Goal: Transaction & Acquisition: Purchase product/service

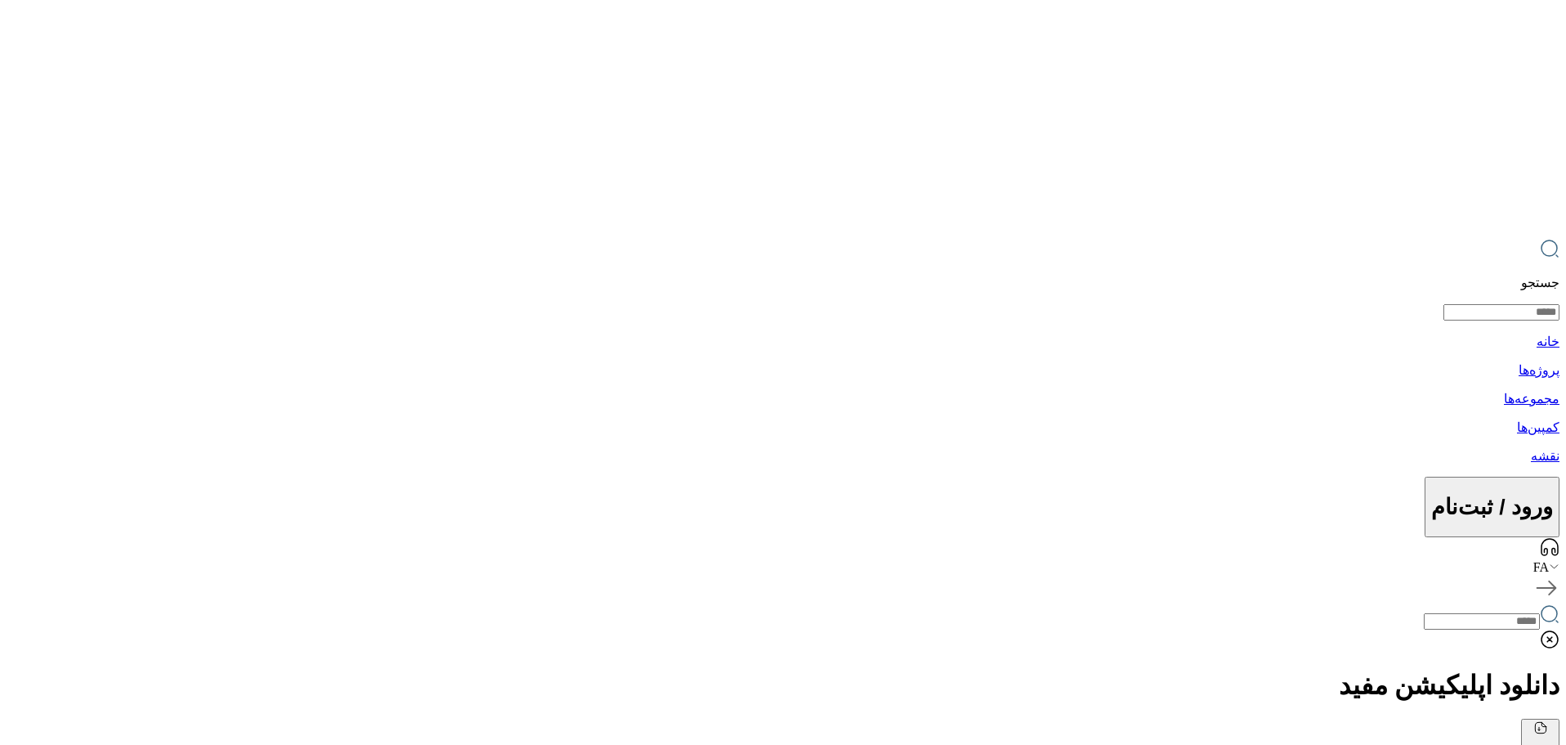
drag, startPoint x: 1430, startPoint y: 181, endPoint x: 1508, endPoint y: 249, distance: 103.1
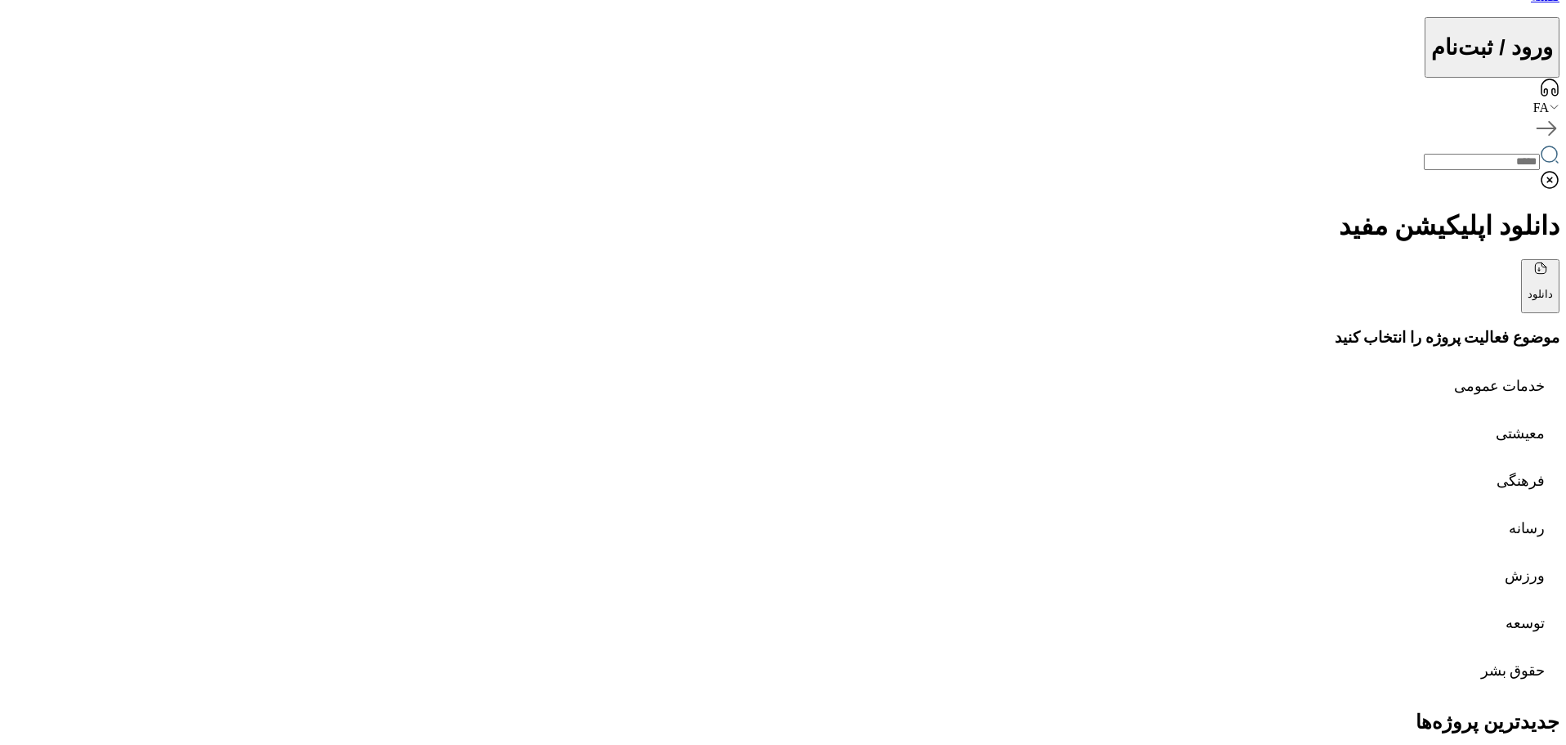
scroll to position [490, 0]
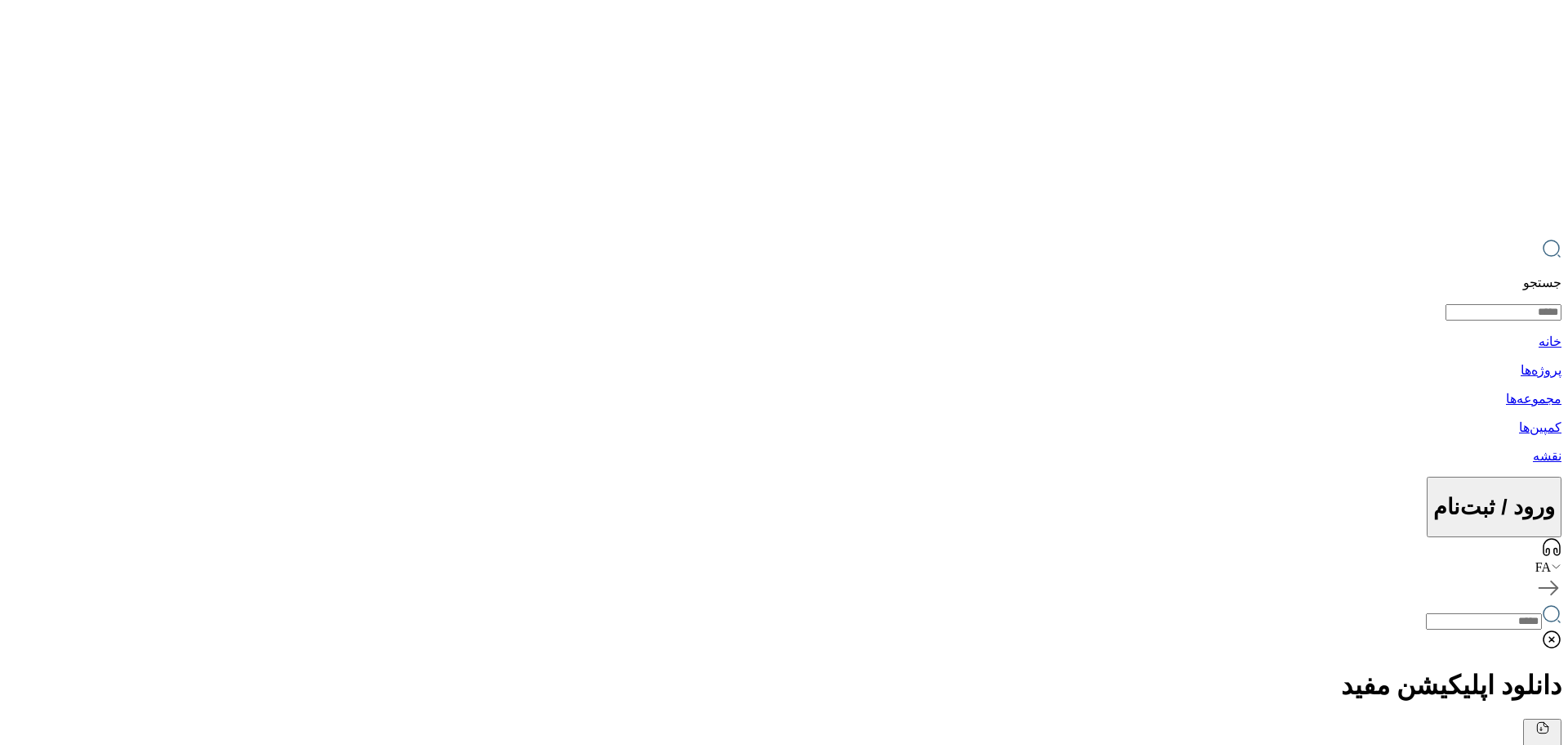
click at [346, 448] on p "نقشه" at bounding box center [783, 456] width 1552 height 16
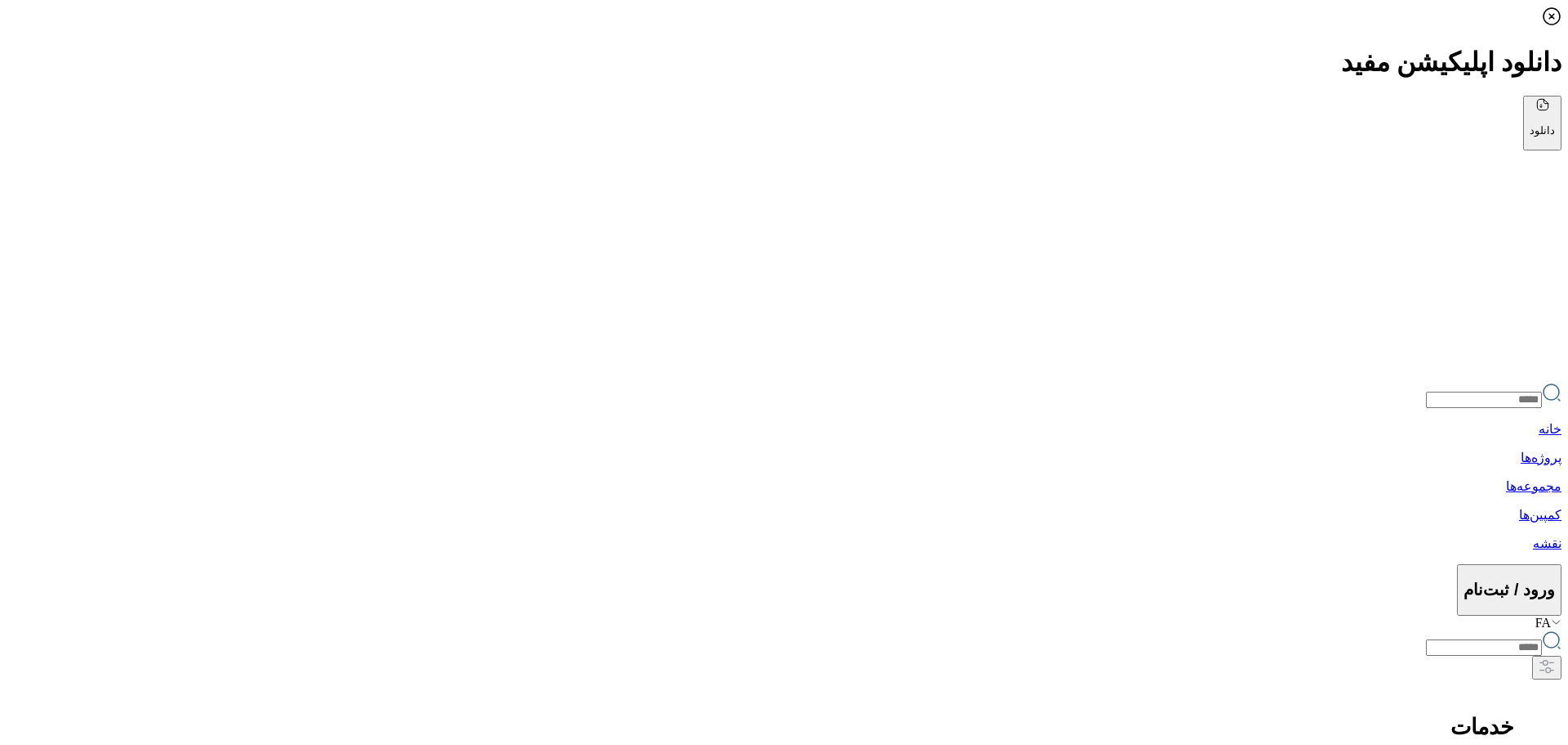
drag, startPoint x: 1052, startPoint y: 288, endPoint x: 1007, endPoint y: 364, distance: 88.3
drag, startPoint x: 1311, startPoint y: 677, endPoint x: 776, endPoint y: 481, distance: 569.8
drag, startPoint x: 821, startPoint y: 542, endPoint x: 971, endPoint y: 504, distance: 154.7
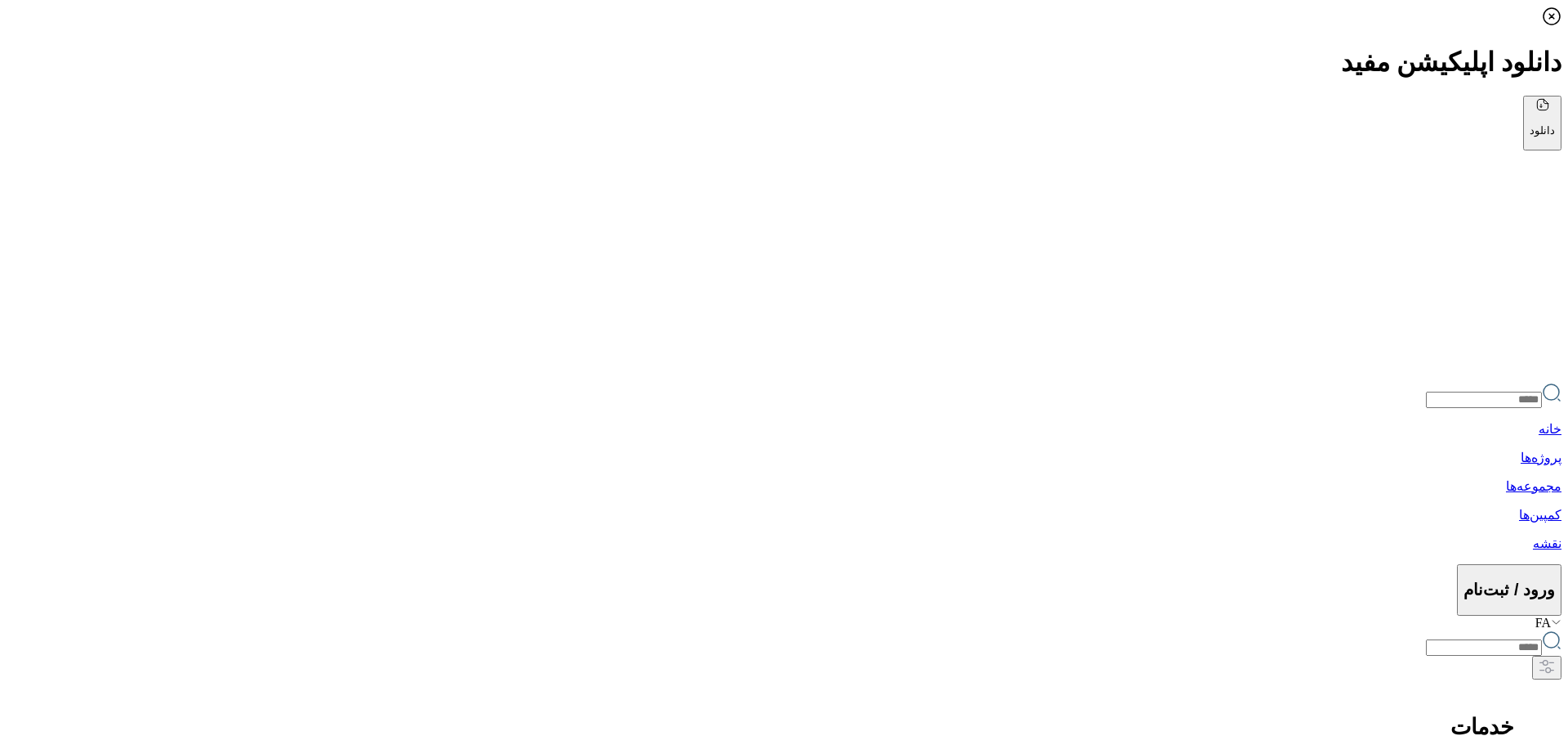
drag, startPoint x: 1318, startPoint y: 385, endPoint x: 1244, endPoint y: 404, distance: 76.4
drag, startPoint x: 625, startPoint y: 586, endPoint x: 620, endPoint y: 527, distance: 59.2
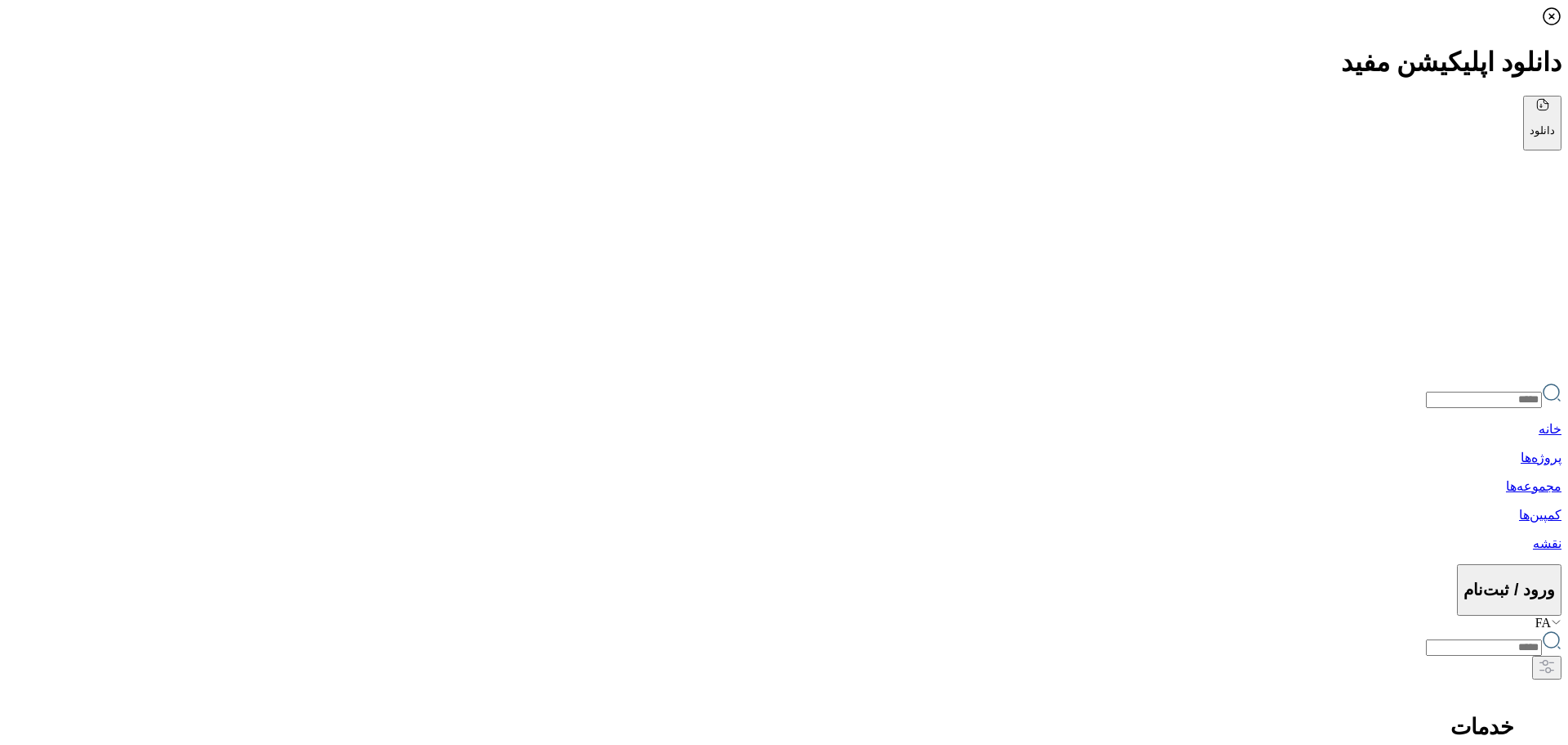
drag, startPoint x: 1331, startPoint y: 576, endPoint x: 1016, endPoint y: 471, distance: 332.0
drag, startPoint x: 903, startPoint y: 347, endPoint x: 665, endPoint y: 446, distance: 257.8
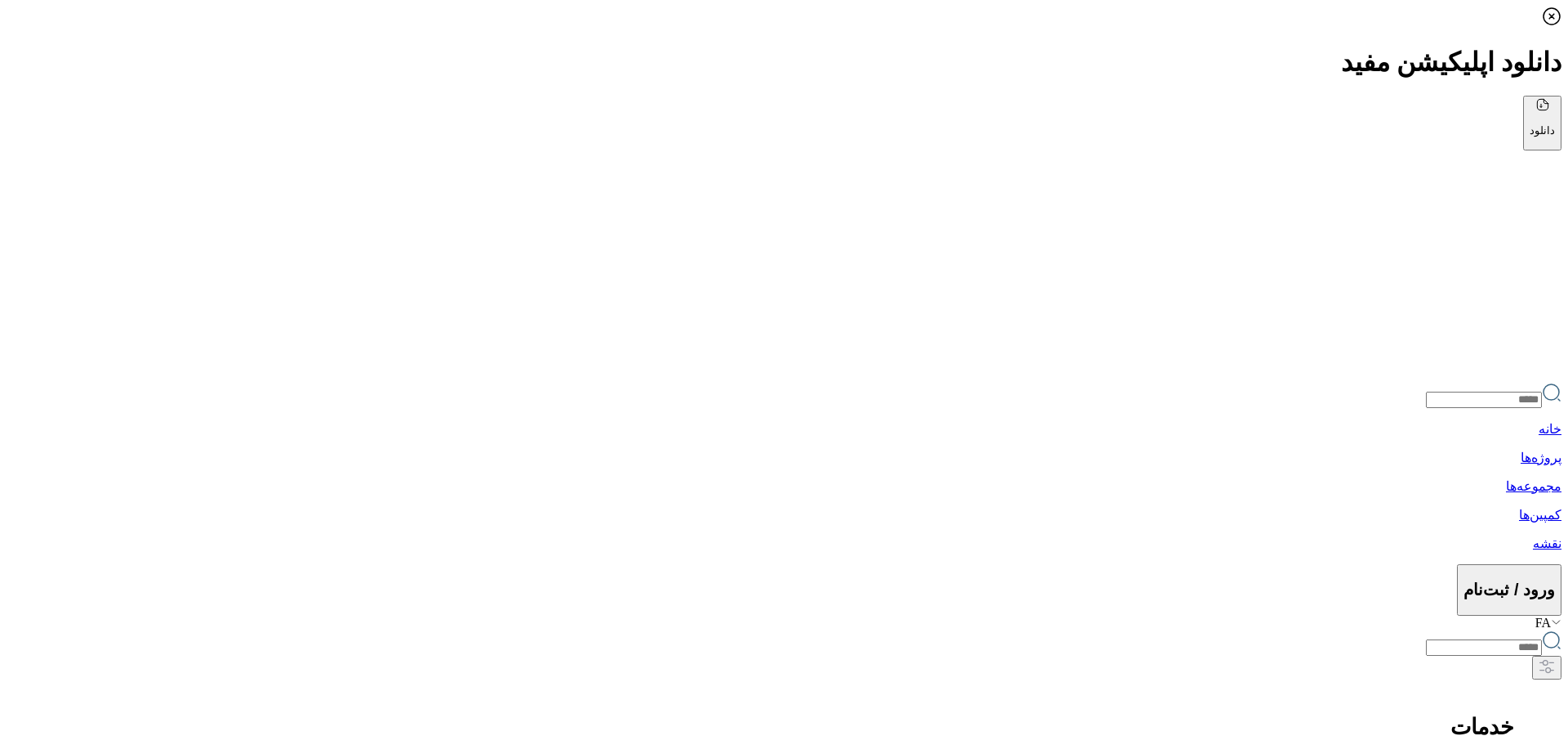
drag, startPoint x: 1024, startPoint y: 387, endPoint x: 696, endPoint y: 619, distance: 401.8
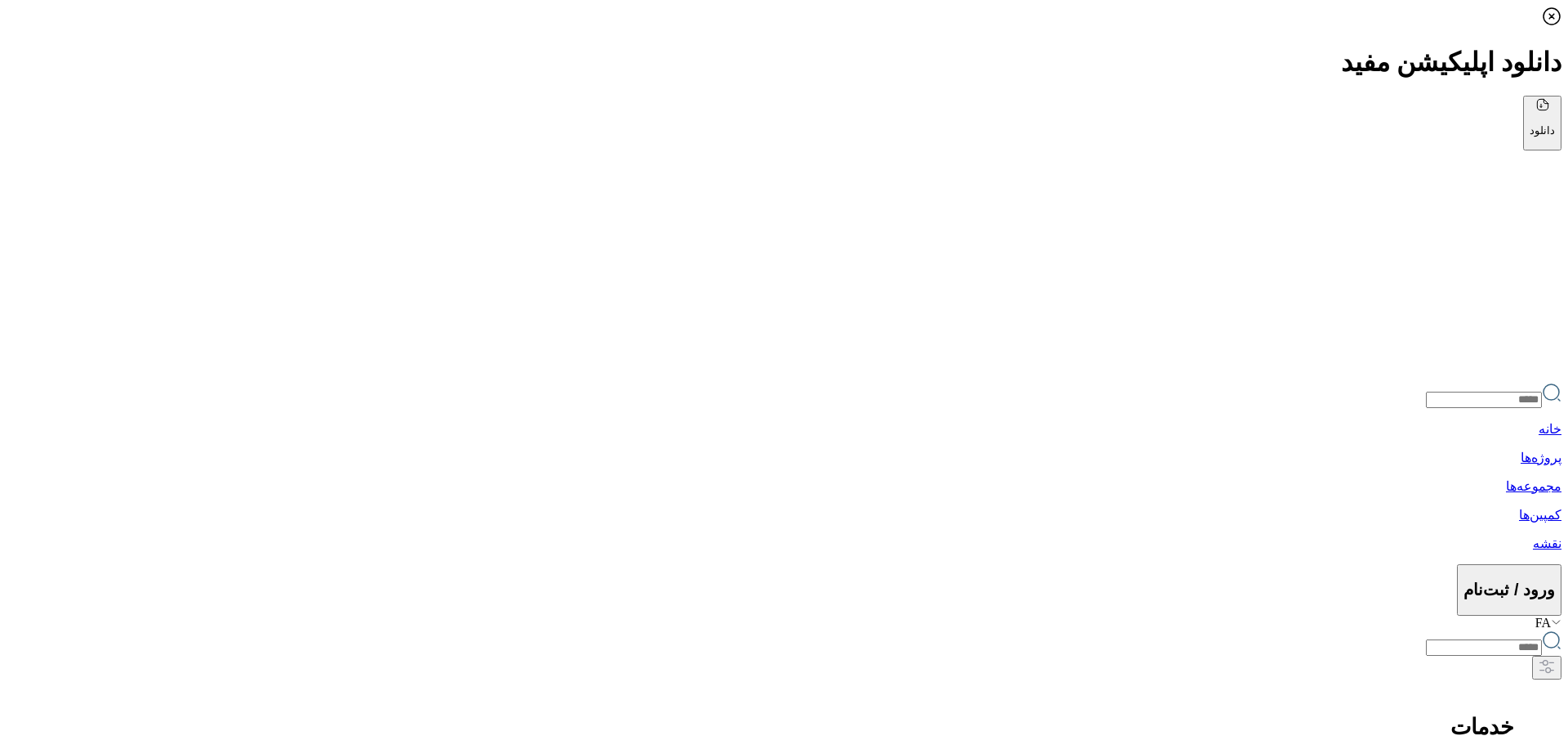
drag, startPoint x: 1052, startPoint y: 458, endPoint x: 635, endPoint y: 593, distance: 438.3
drag, startPoint x: 542, startPoint y: 437, endPoint x: 1137, endPoint y: 694, distance: 648.1
drag, startPoint x: 1172, startPoint y: 547, endPoint x: 628, endPoint y: 408, distance: 561.5
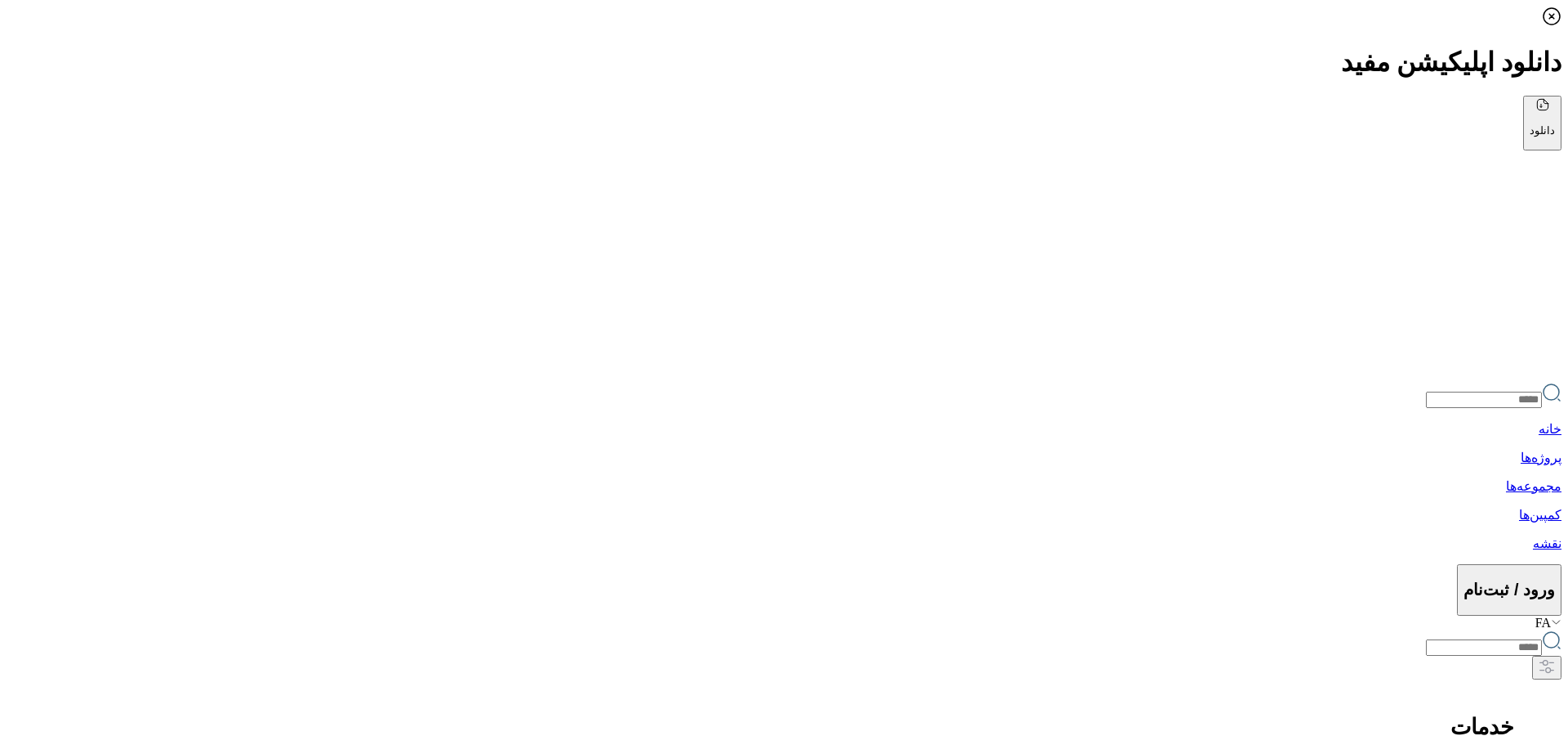
drag, startPoint x: 1050, startPoint y: 454, endPoint x: 581, endPoint y: 454, distance: 469.0
drag, startPoint x: 693, startPoint y: 415, endPoint x: 682, endPoint y: 467, distance: 53.2
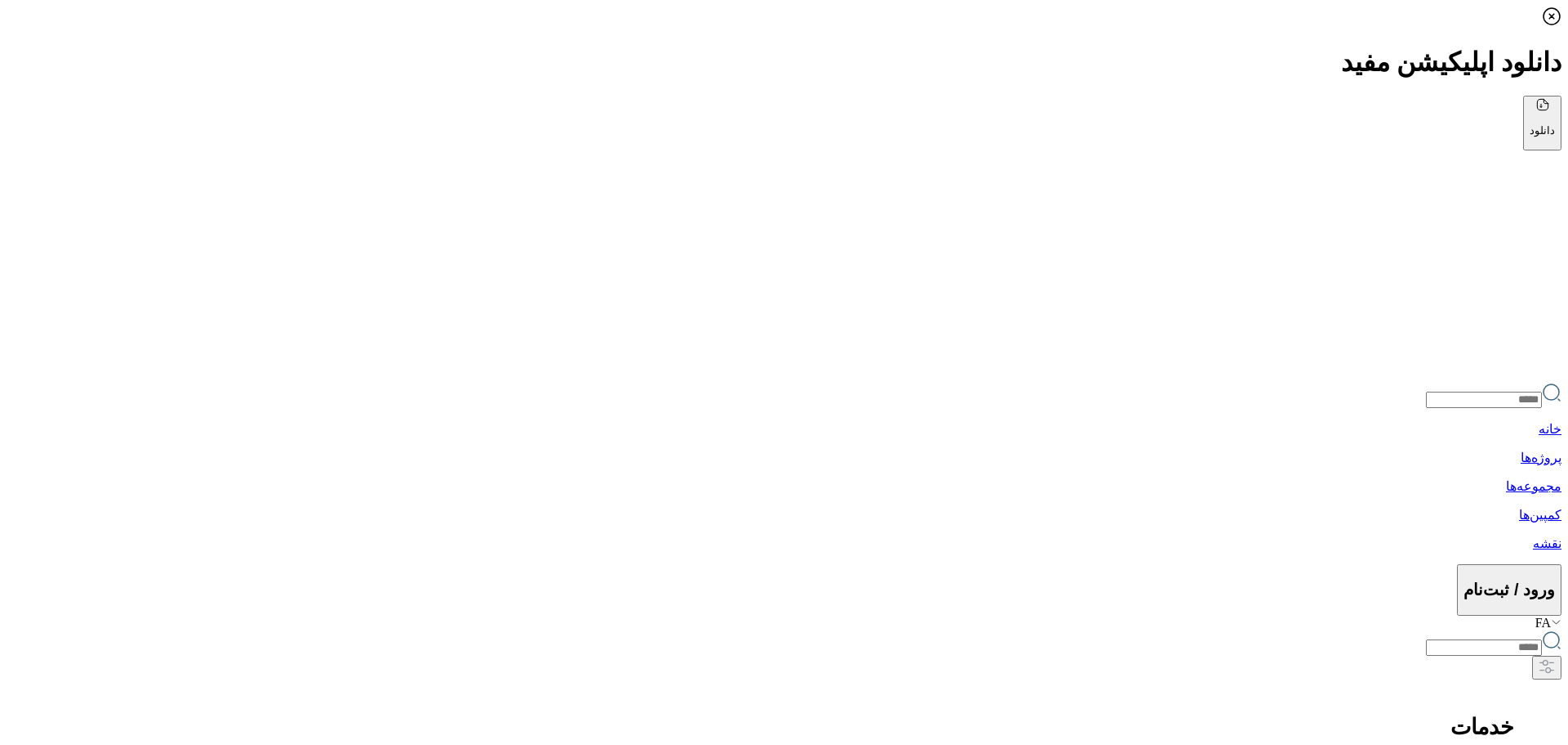
drag, startPoint x: 1057, startPoint y: 315, endPoint x: 877, endPoint y: 565, distance: 308.1
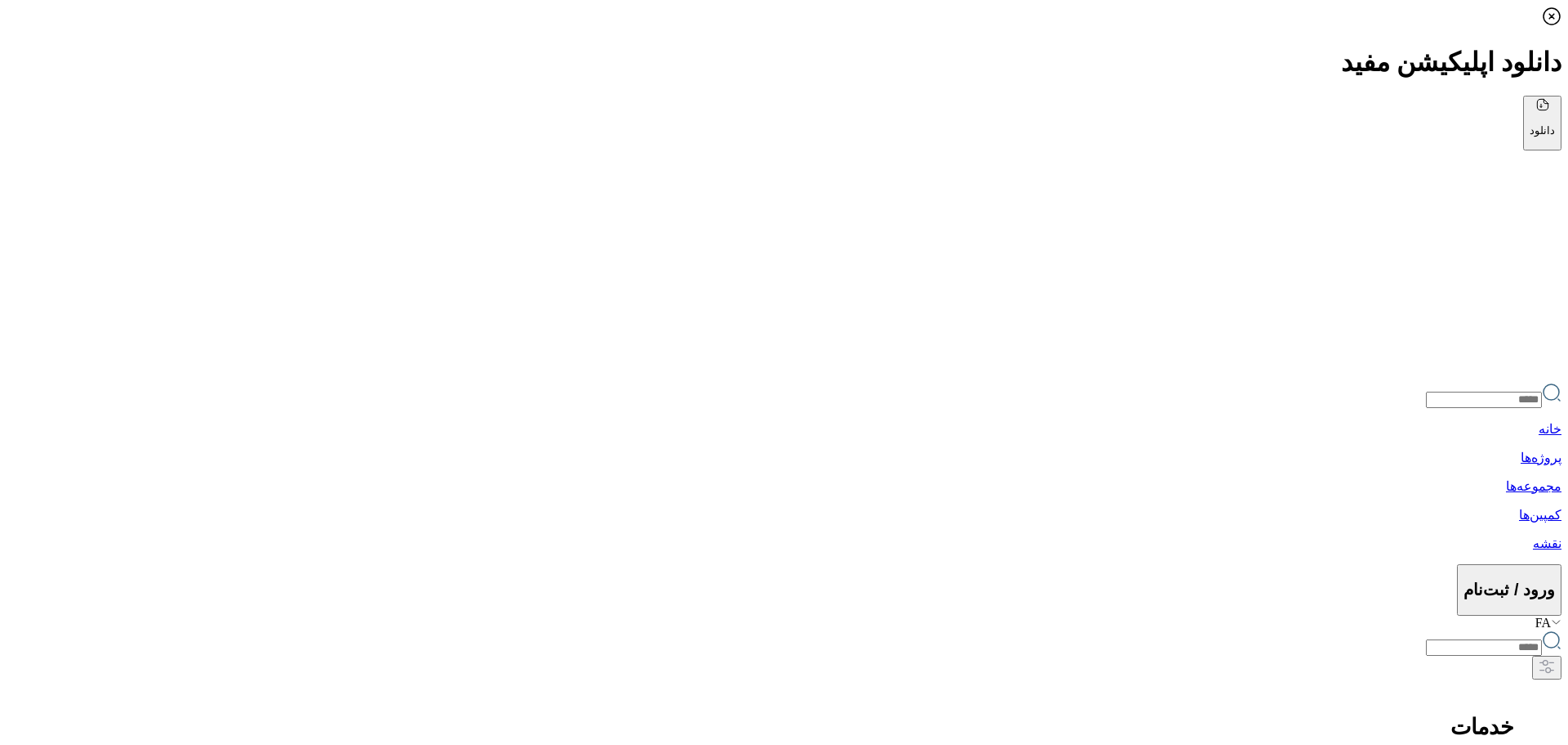
drag, startPoint x: 476, startPoint y: 436, endPoint x: 596, endPoint y: 529, distance: 151.8
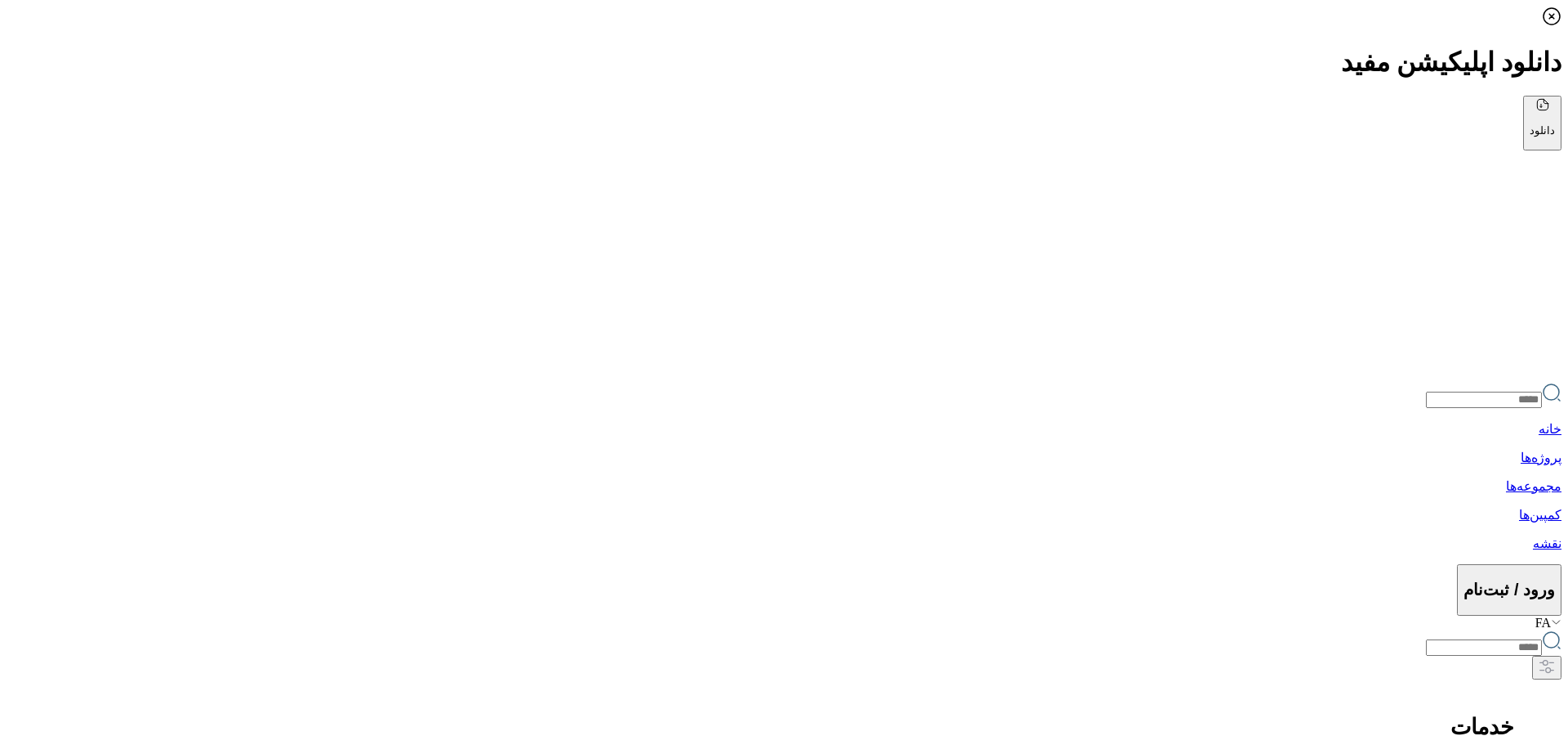
drag, startPoint x: 985, startPoint y: 360, endPoint x: 461, endPoint y: 588, distance: 571.5
drag, startPoint x: 547, startPoint y: 599, endPoint x: 380, endPoint y: 330, distance: 316.6
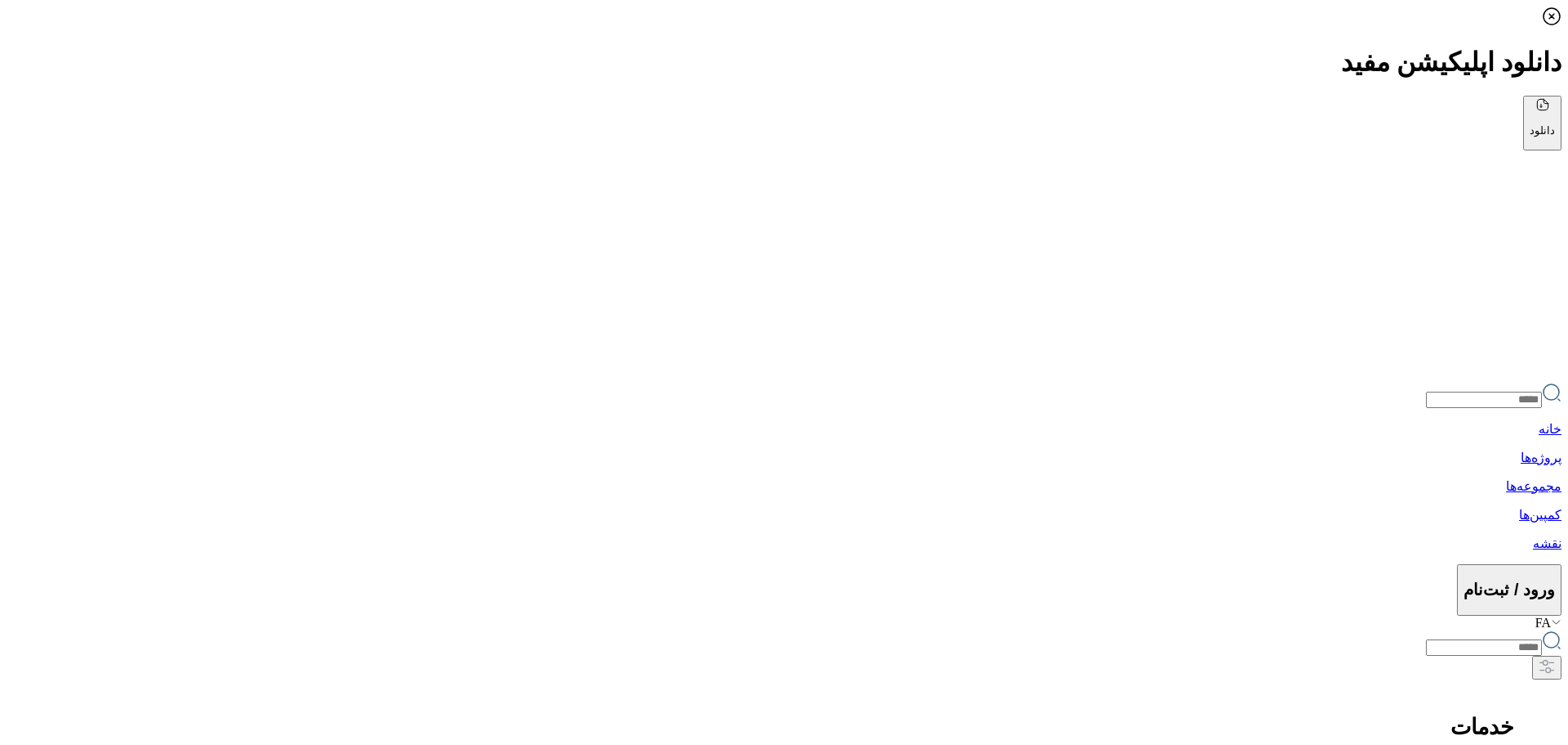
drag, startPoint x: 917, startPoint y: 334, endPoint x: 752, endPoint y: 455, distance: 204.6
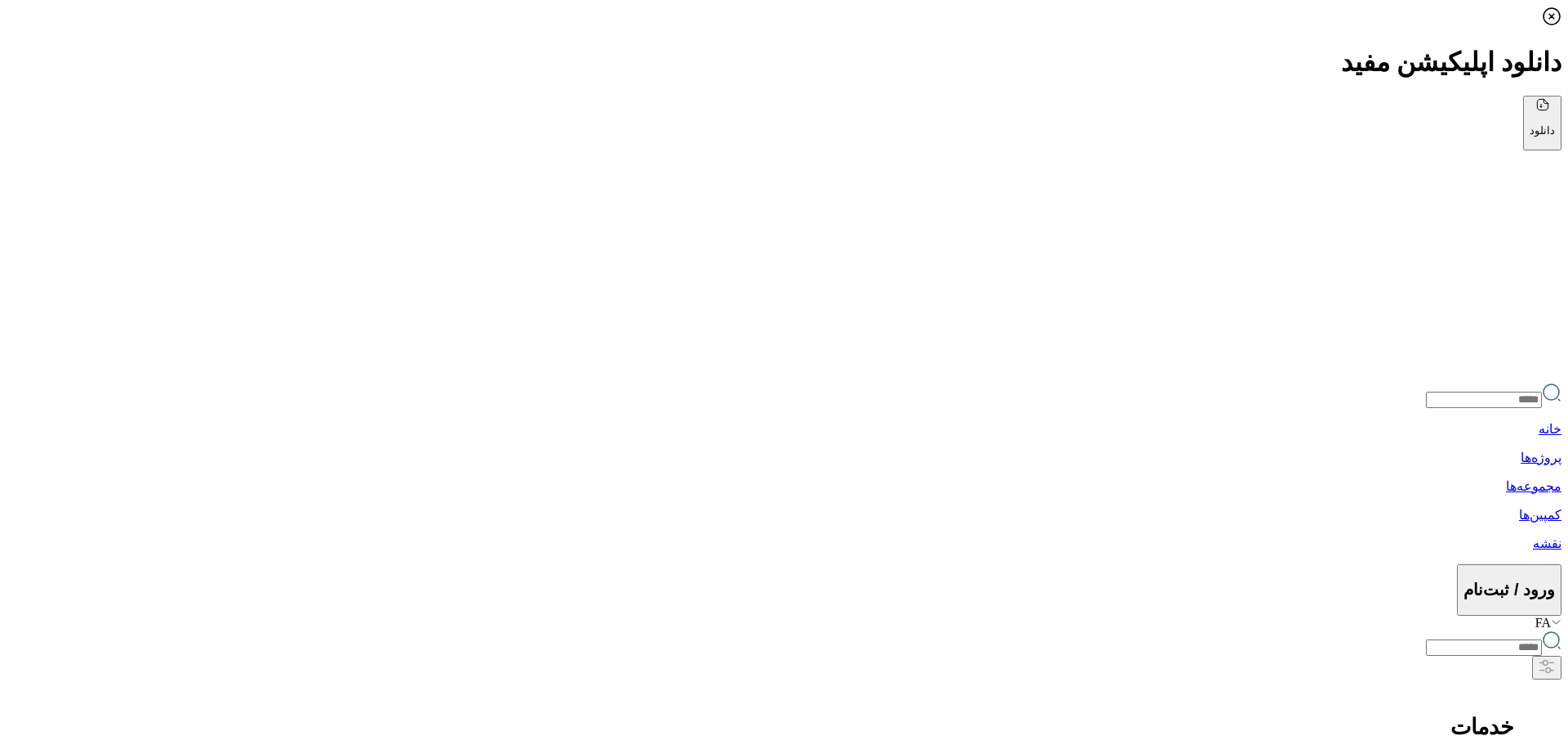
drag, startPoint x: 1083, startPoint y: 367, endPoint x: 811, endPoint y: 382, distance: 272.4
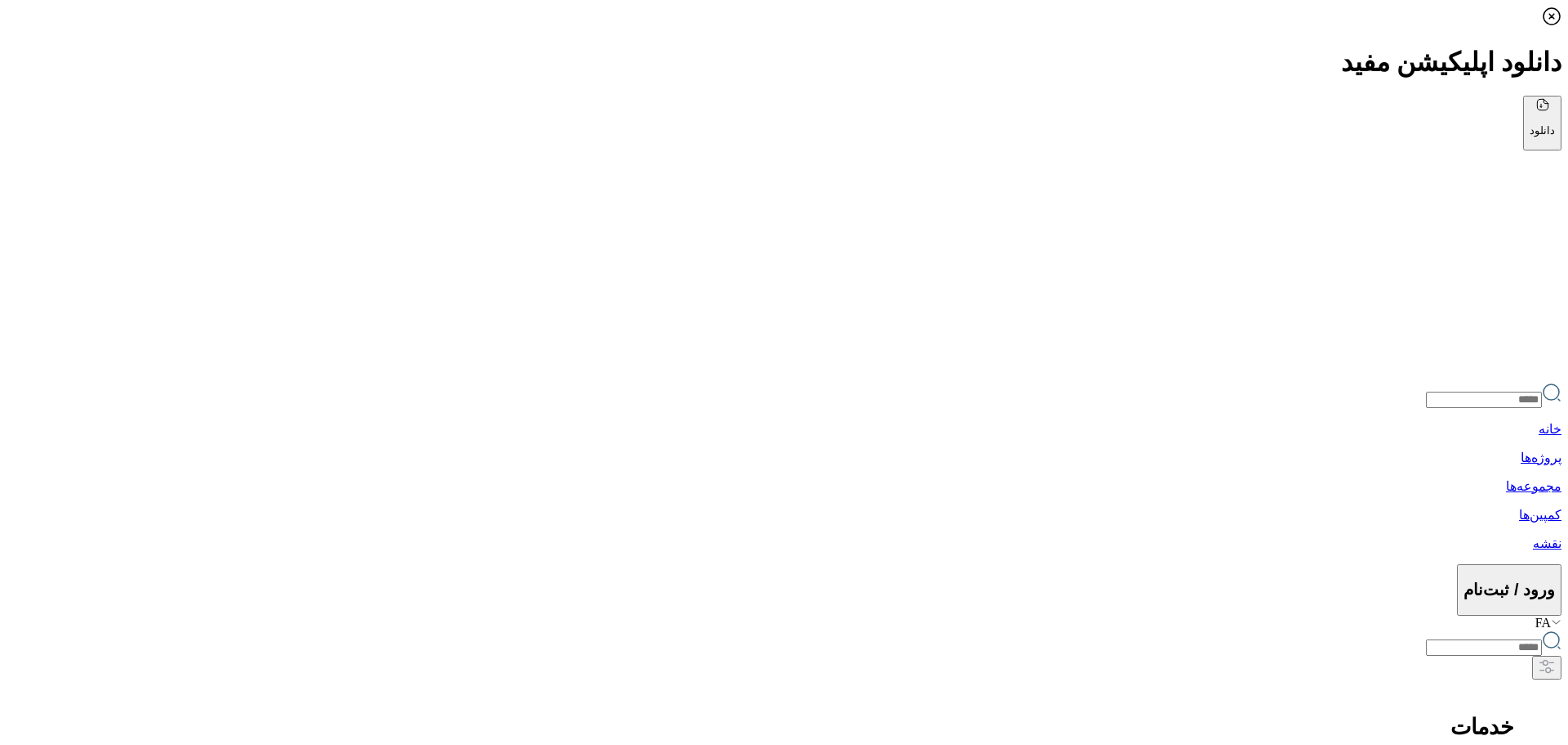
drag, startPoint x: 907, startPoint y: 480, endPoint x: 805, endPoint y: 500, distance: 103.9
drag, startPoint x: 622, startPoint y: 490, endPoint x: 572, endPoint y: 508, distance: 53.1
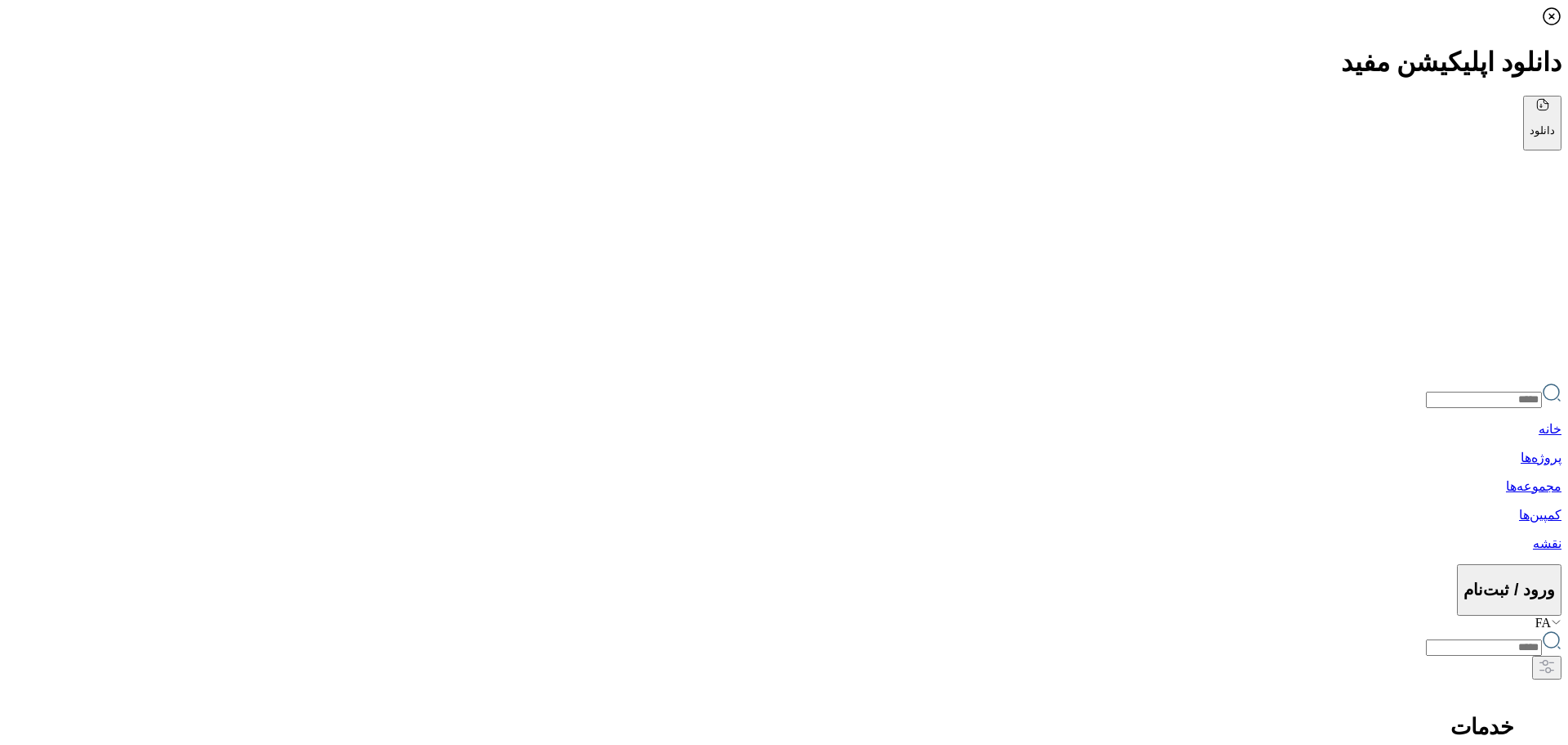
drag, startPoint x: 1037, startPoint y: 354, endPoint x: 890, endPoint y: 508, distance: 212.9
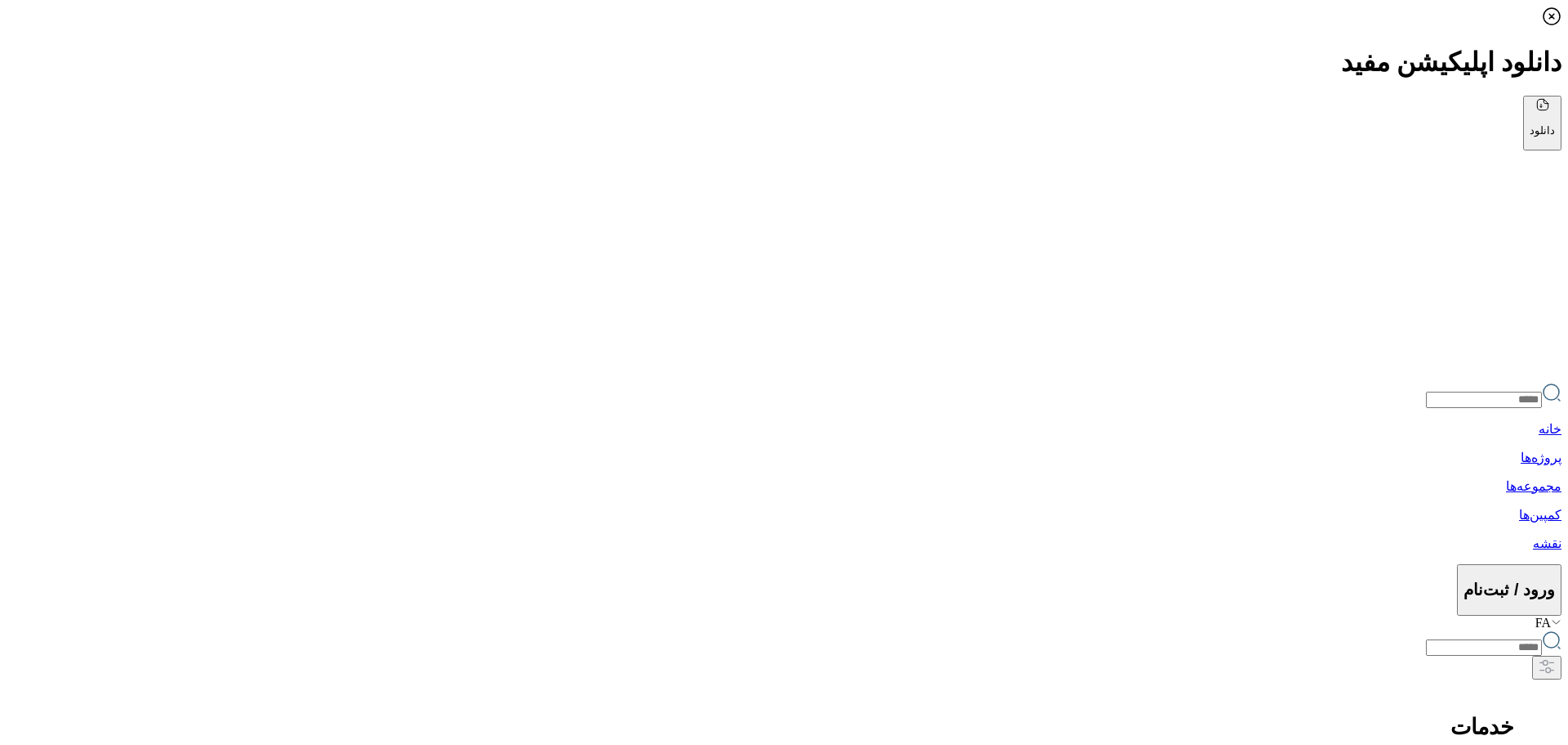
drag, startPoint x: 1058, startPoint y: 632, endPoint x: 610, endPoint y: 479, distance: 473.4
drag, startPoint x: 785, startPoint y: 440, endPoint x: 770, endPoint y: 586, distance: 146.8
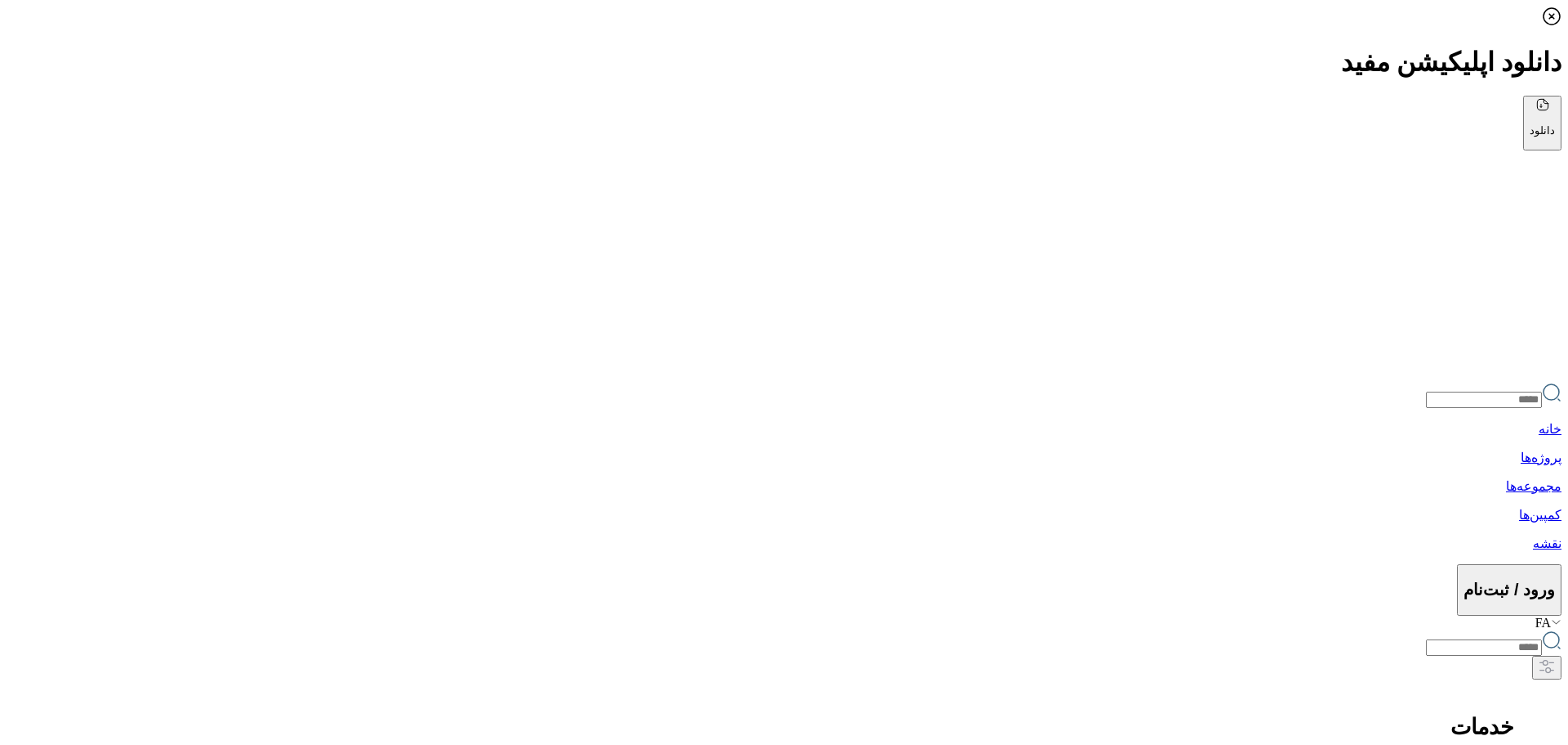
drag, startPoint x: 1133, startPoint y: 336, endPoint x: 963, endPoint y: 396, distance: 180.3
drag, startPoint x: 1180, startPoint y: 302, endPoint x: 808, endPoint y: 387, distance: 381.6
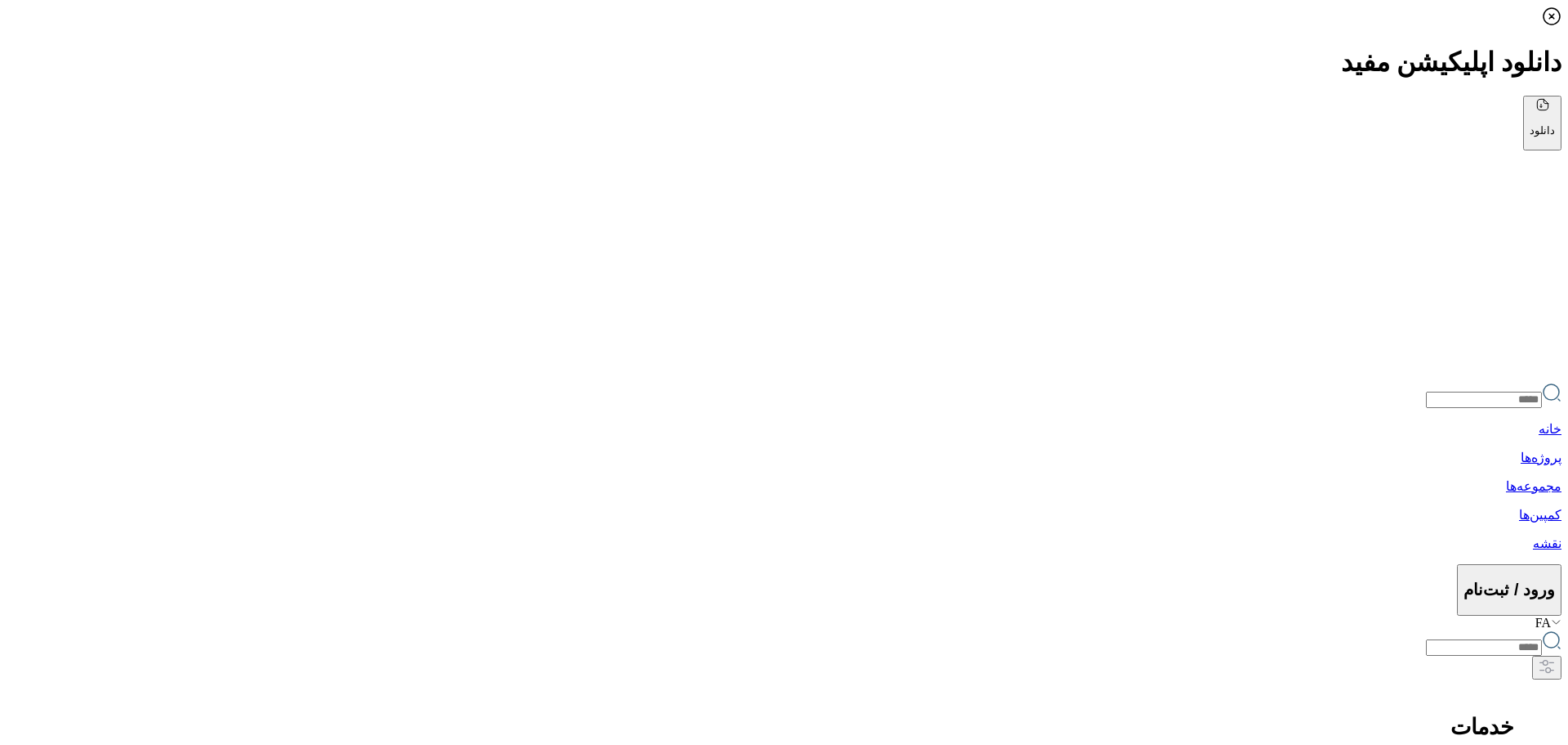
drag, startPoint x: 1034, startPoint y: 328, endPoint x: 466, endPoint y: 378, distance: 570.2
drag, startPoint x: 730, startPoint y: 350, endPoint x: 596, endPoint y: 412, distance: 147.6
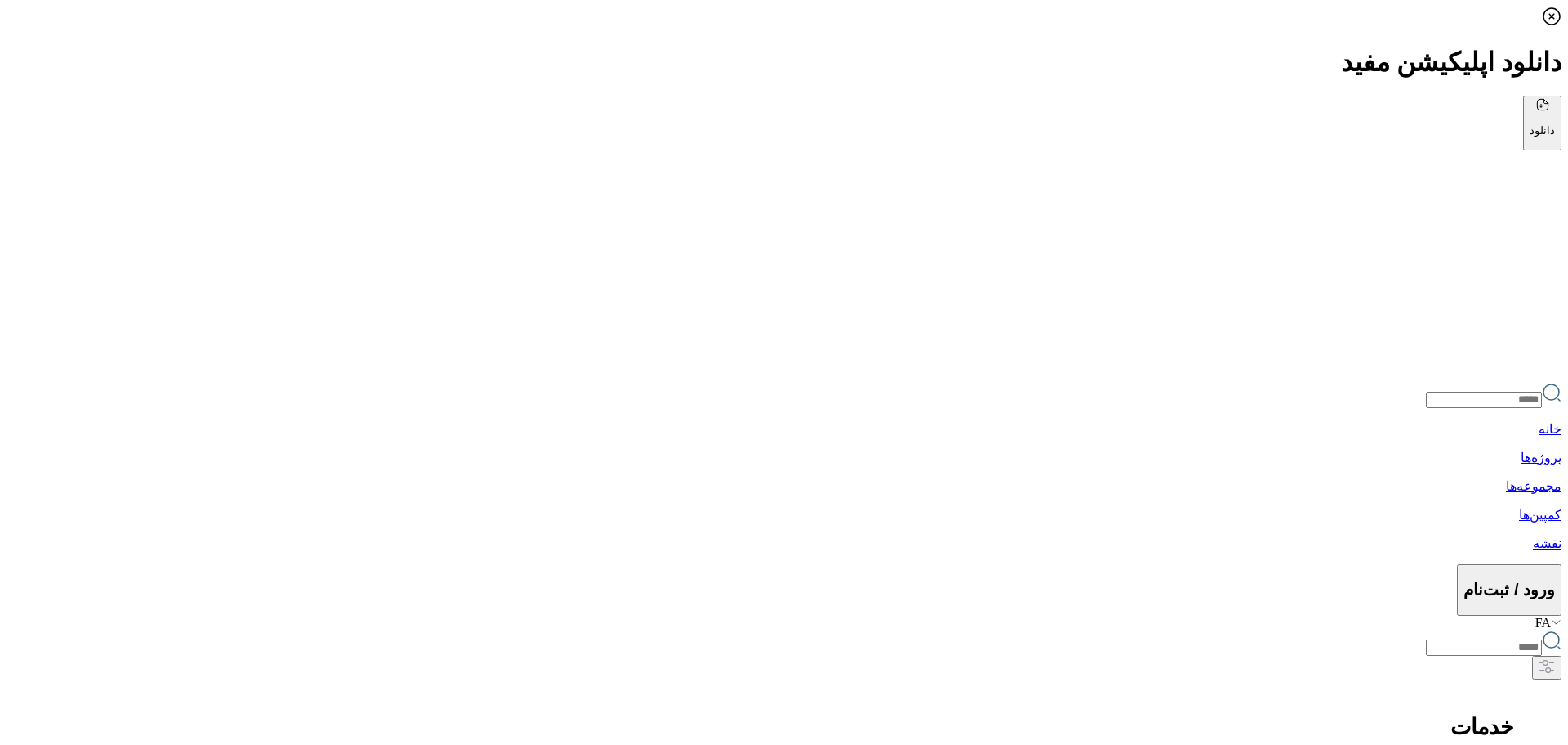
drag, startPoint x: 602, startPoint y: 569, endPoint x: 655, endPoint y: 364, distance: 211.7
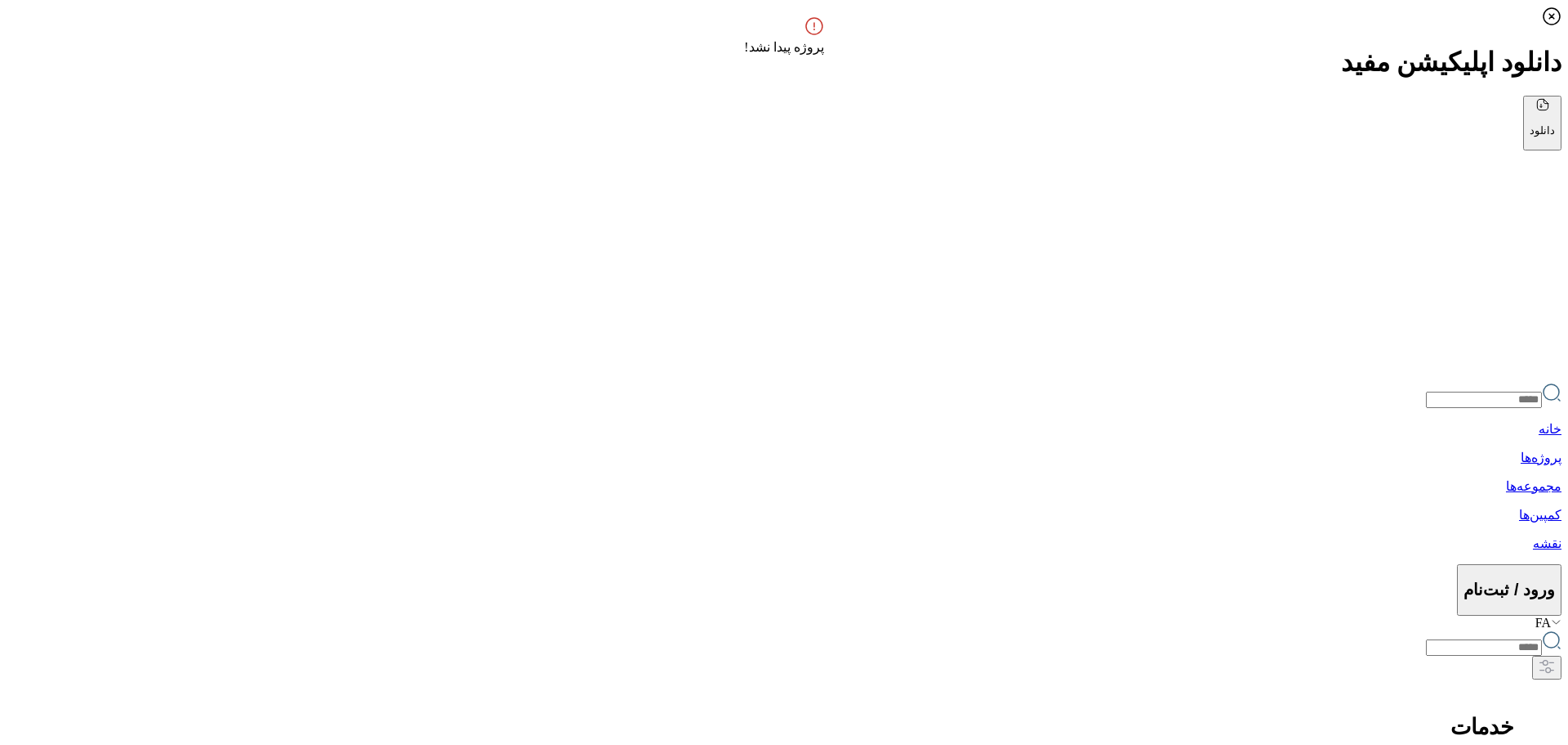
click at [1418, 695] on div "ورزش" at bounding box center [1482, 739] width 129 height 89
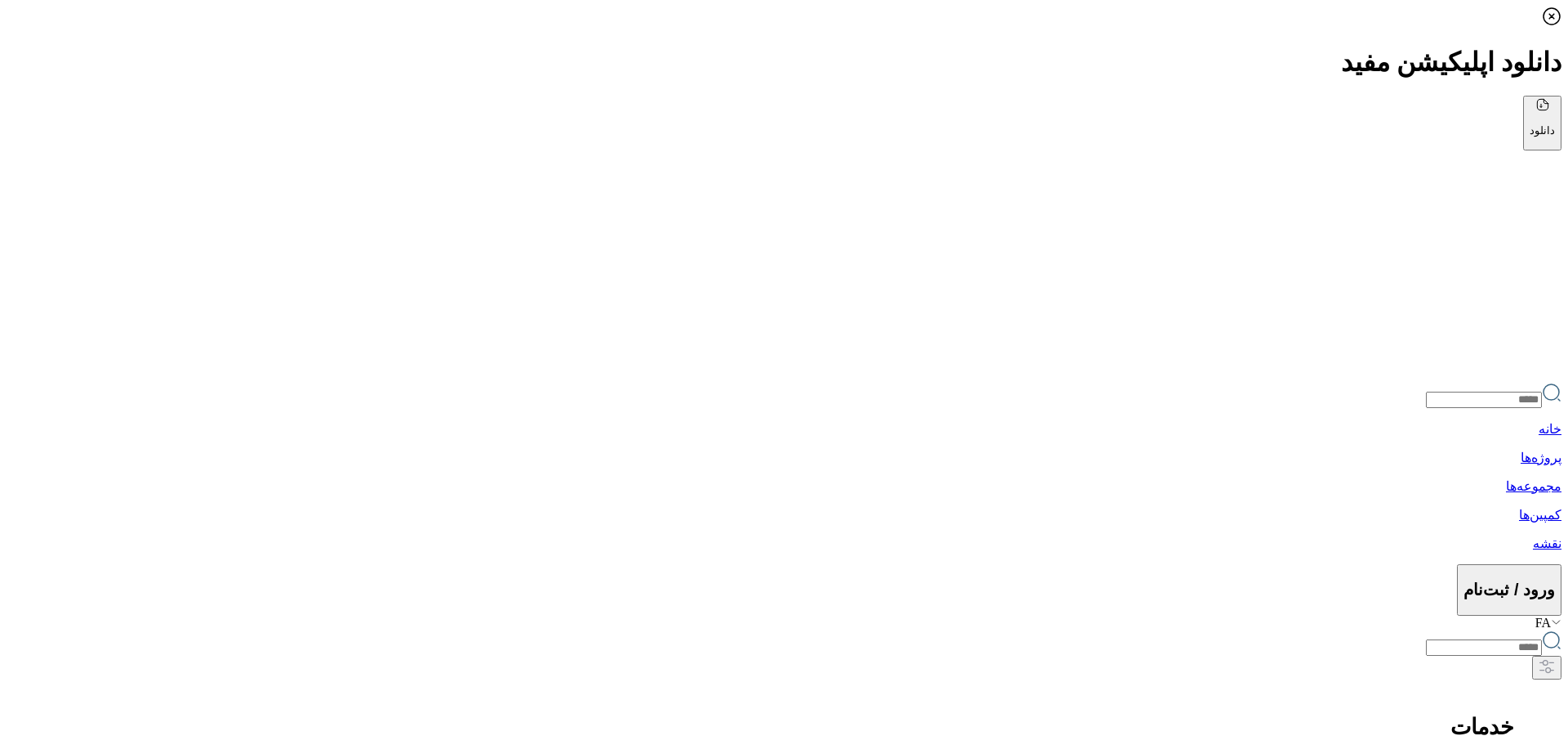
drag, startPoint x: 1155, startPoint y: 315, endPoint x: 976, endPoint y: 384, distance: 191.8
drag, startPoint x: 958, startPoint y: 423, endPoint x: 842, endPoint y: 450, distance: 119.1
drag, startPoint x: 777, startPoint y: 481, endPoint x: 905, endPoint y: 447, distance: 132.4
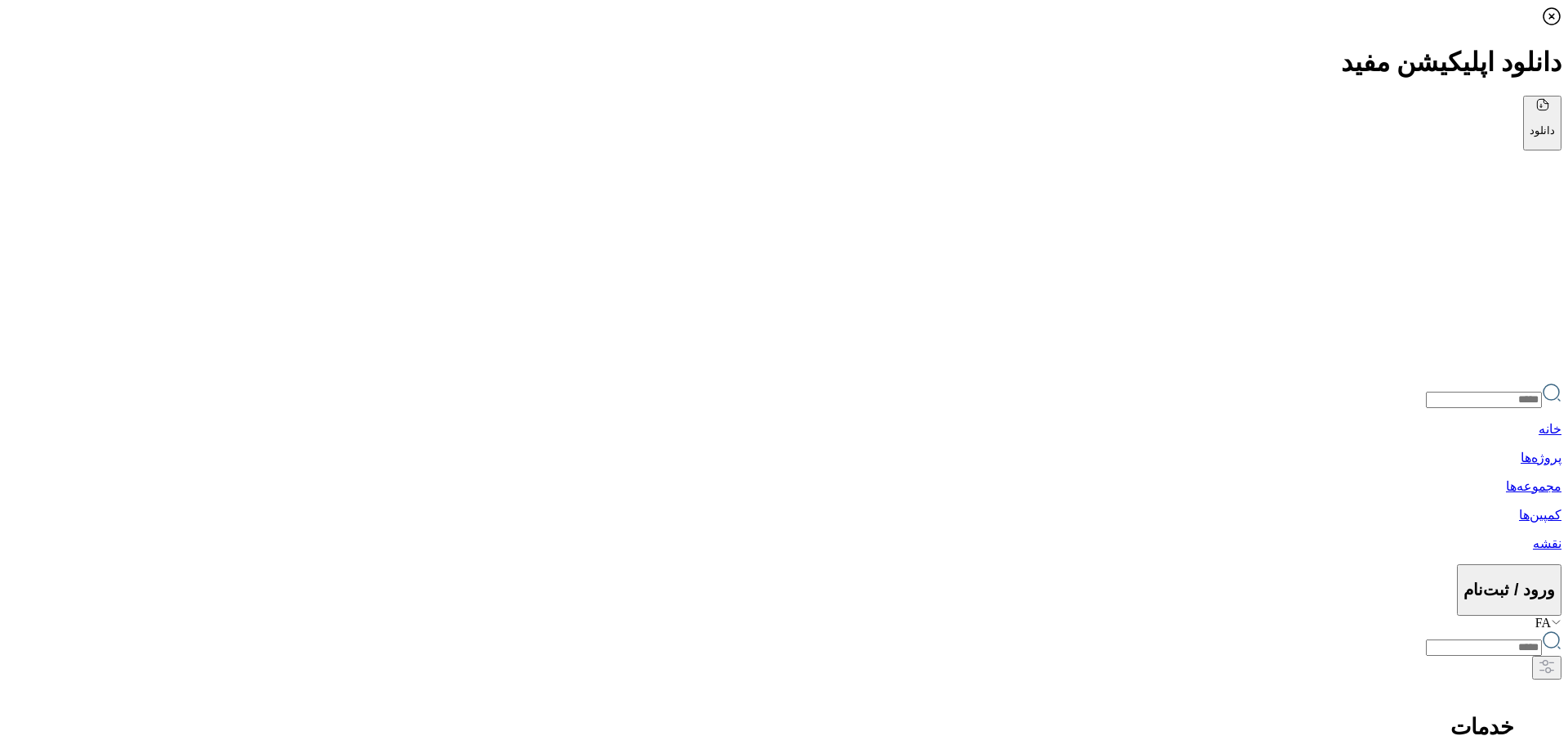
drag, startPoint x: 841, startPoint y: 443, endPoint x: 932, endPoint y: 409, distance: 97.1
drag, startPoint x: 941, startPoint y: 396, endPoint x: 981, endPoint y: 437, distance: 57.3
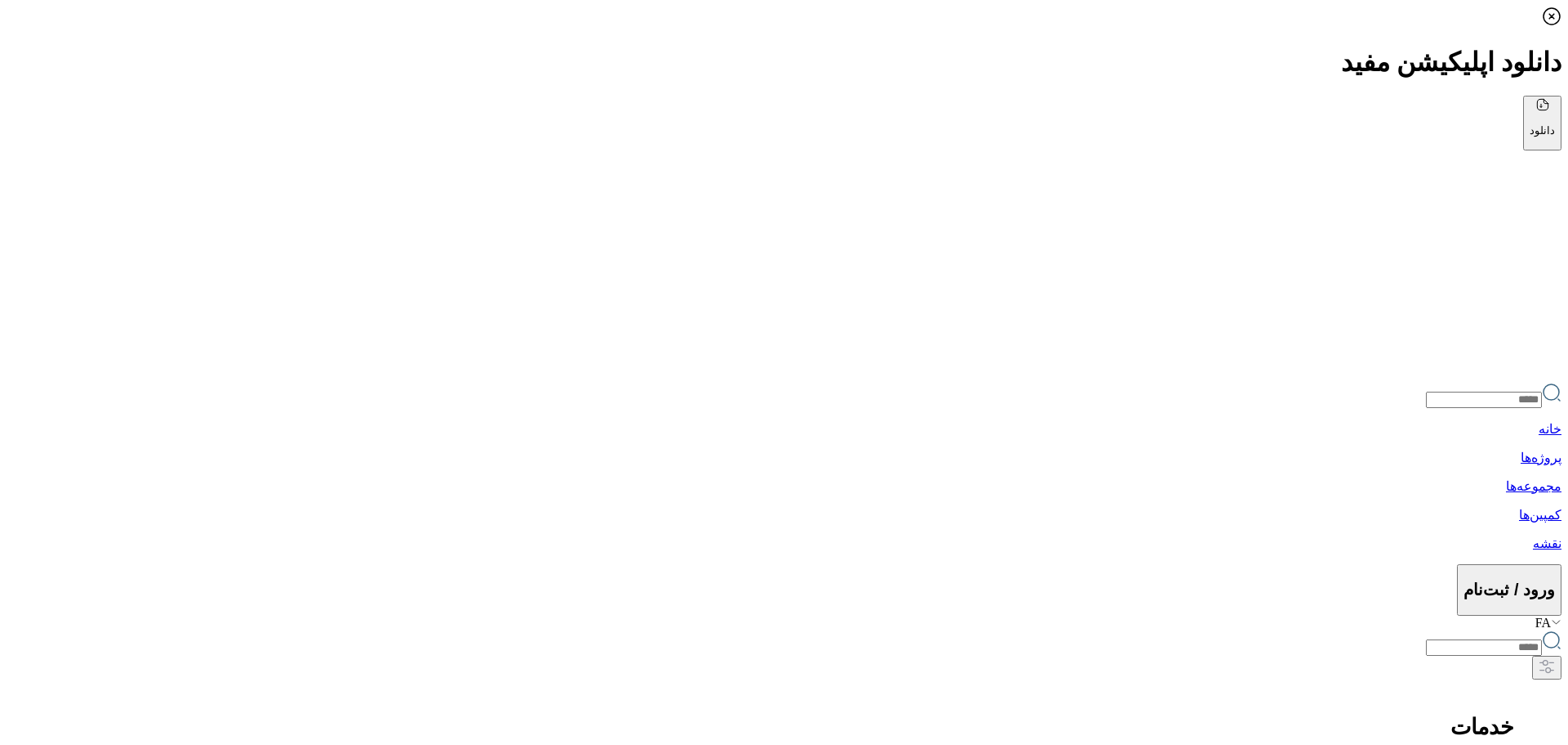
drag, startPoint x: 887, startPoint y: 508, endPoint x: 842, endPoint y: 463, distance: 63.6
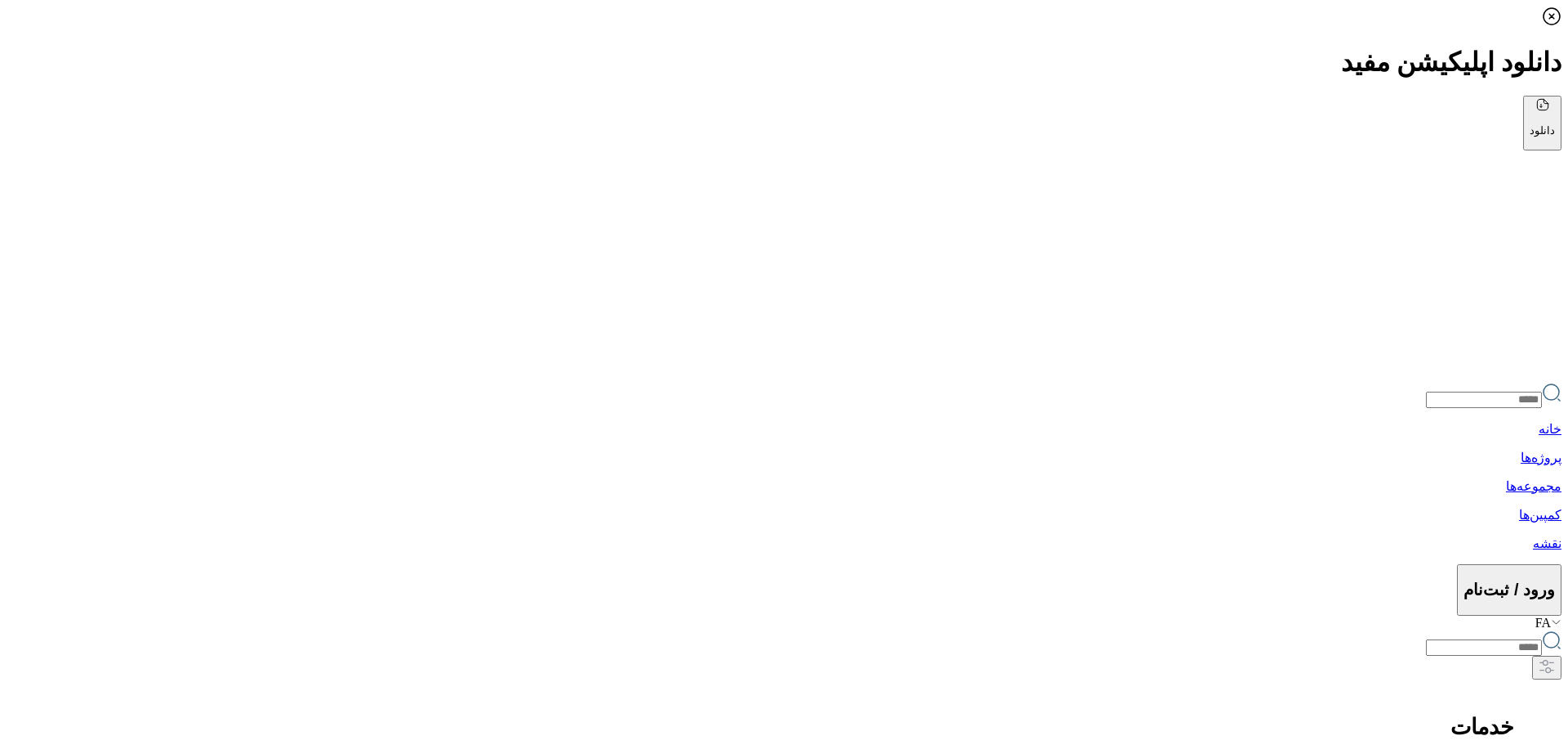
click at [1511, 695] on div at bounding box center [1482, 695] width 129 height 0
drag, startPoint x: 636, startPoint y: 495, endPoint x: 828, endPoint y: 495, distance: 192.0
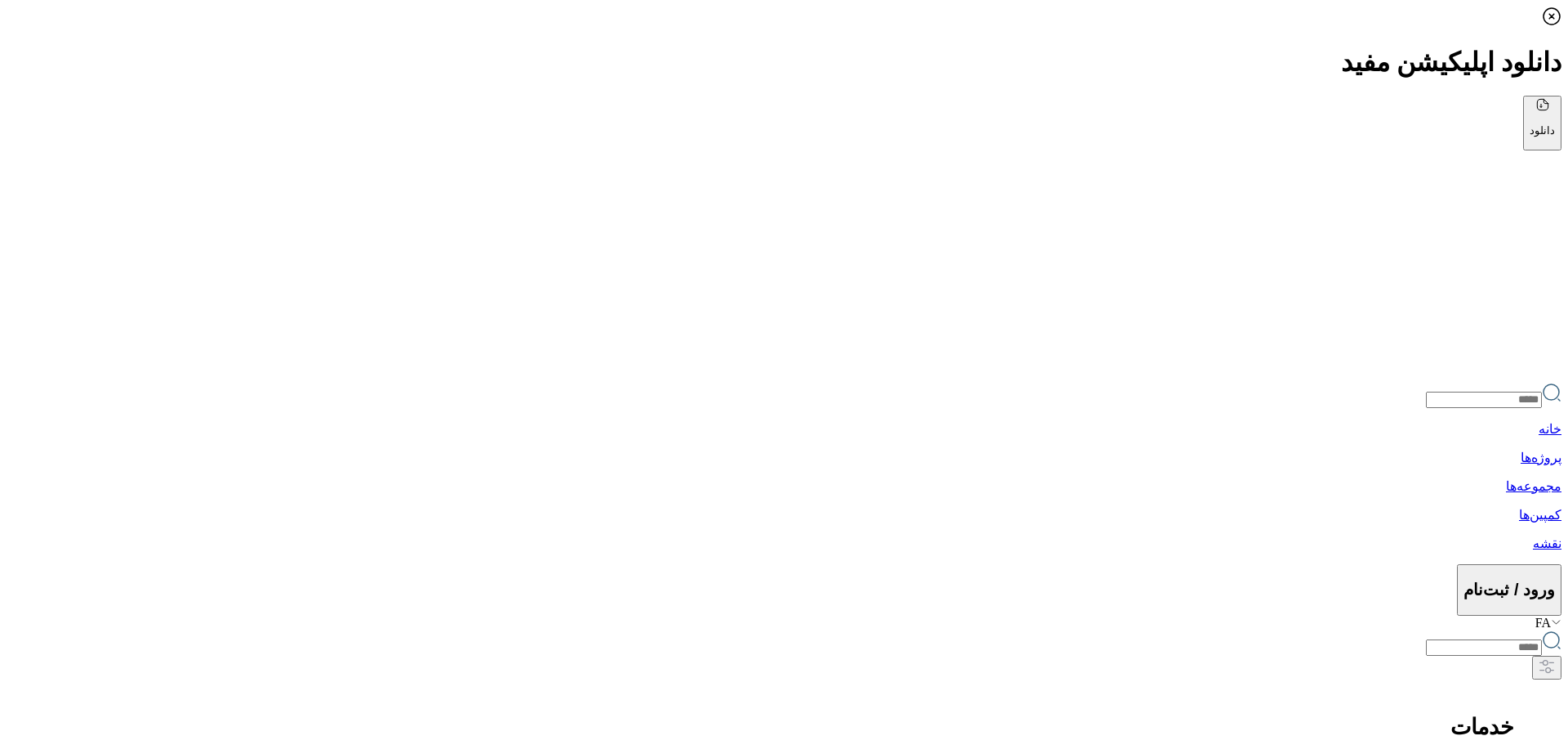
drag, startPoint x: 938, startPoint y: 535, endPoint x: 435, endPoint y: 439, distance: 512.1
